Goal: Task Accomplishment & Management: Use online tool/utility

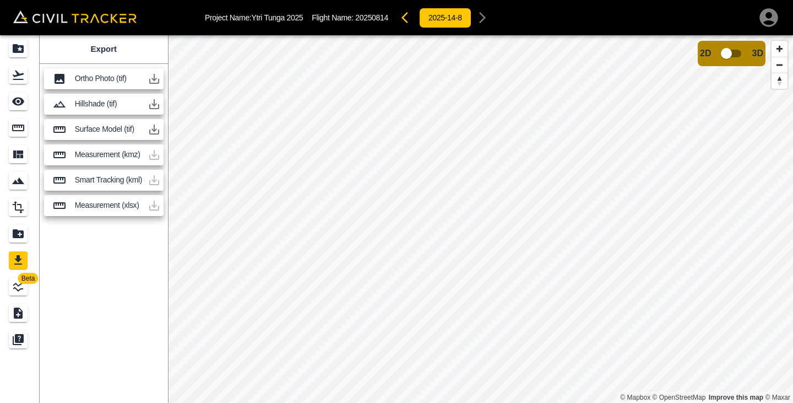
click at [159, 80] on icon "button" at bounding box center [154, 78] width 13 height 13
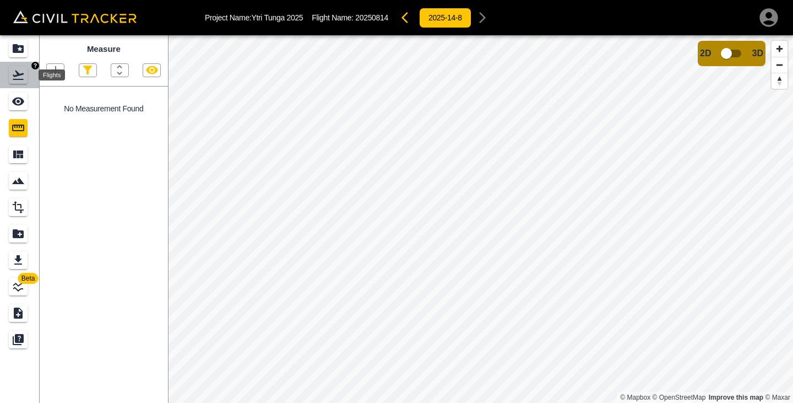
click at [21, 75] on icon "Flights" at bounding box center [18, 75] width 11 height 9
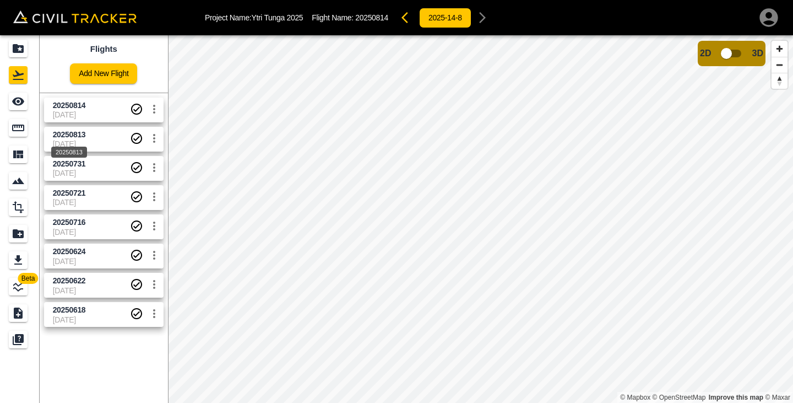
click at [82, 142] on div "20250813" at bounding box center [69, 149] width 38 height 20
click at [93, 134] on span "20250813" at bounding box center [91, 134] width 77 height 10
click at [13, 252] on div "Export" at bounding box center [18, 260] width 19 height 18
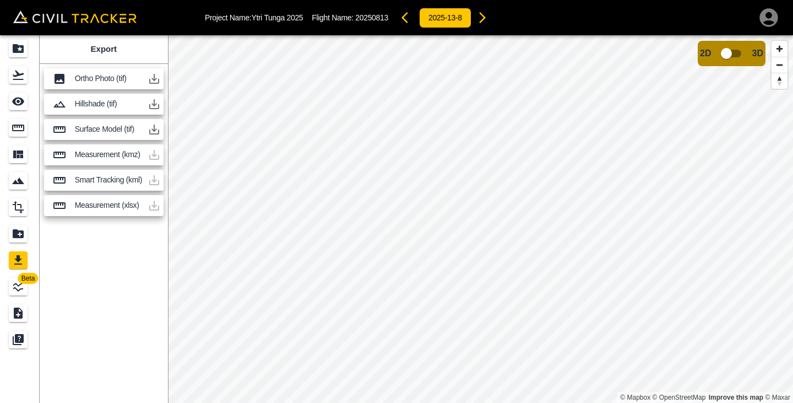
click at [153, 80] on icon "button" at bounding box center [154, 78] width 13 height 13
